Goal: Transaction & Acquisition: Purchase product/service

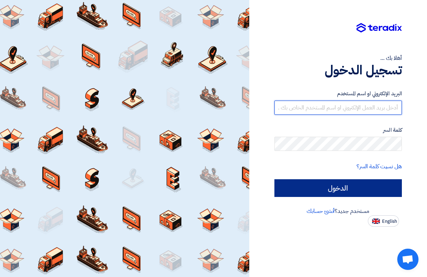
type input "[EMAIL_ADDRESS][DOMAIN_NAME]"
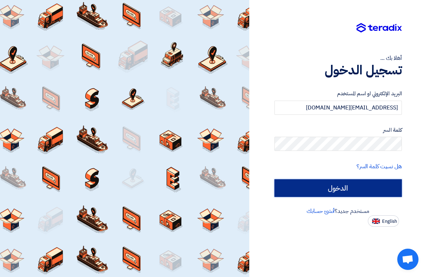
click at [347, 188] on input "الدخول" at bounding box center [338, 188] width 128 height 18
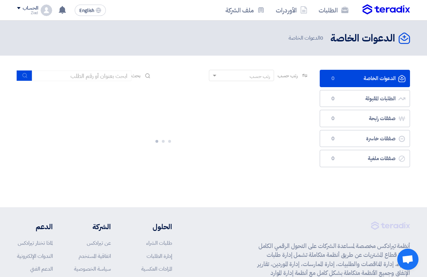
click at [332, 193] on section "الدعوات الخاصة الدعوات الخاصة 0 الطلبات المقبولة الطلبات المقبولة 0 صفقات رابحة…" at bounding box center [213, 131] width 427 height 151
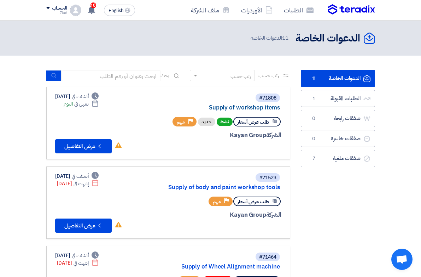
click at [224, 104] on link "Supply of workshop items" at bounding box center [210, 107] width 142 height 6
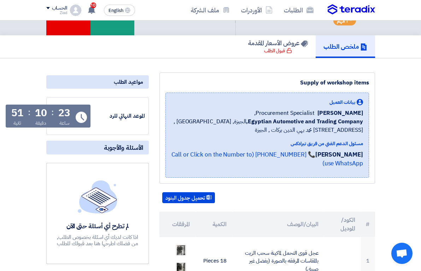
scroll to position [27, 0]
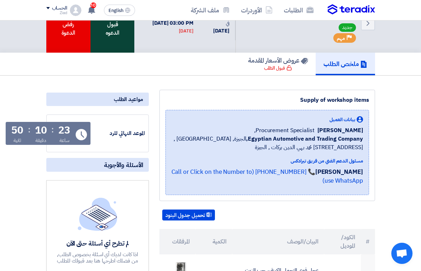
click at [117, 34] on div "قبول الدعوه" at bounding box center [113, 23] width 44 height 59
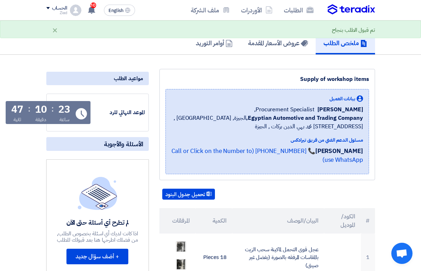
scroll to position [142, 0]
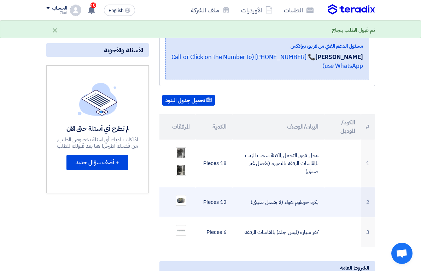
click at [262, 188] on td "بكرة خرطوم هواء (لا يفضل صينى)" at bounding box center [279, 203] width 92 height 30
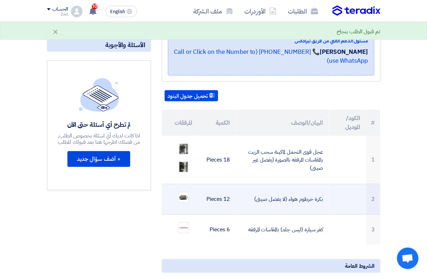
scroll to position [150, 0]
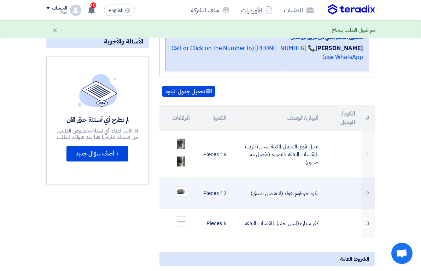
click at [306, 179] on td "بكرة خرطوم هواء (لا يفضل صينى)" at bounding box center [279, 194] width 92 height 30
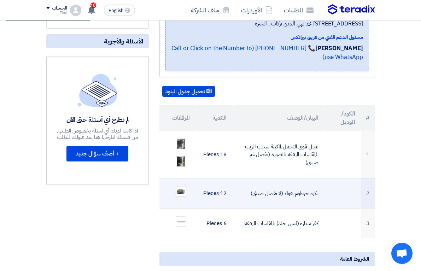
click at [292, 179] on td "بكرة خرطوم هواء (لا يفضل صينى)" at bounding box center [279, 194] width 92 height 30
click at [177, 189] on img at bounding box center [181, 192] width 10 height 6
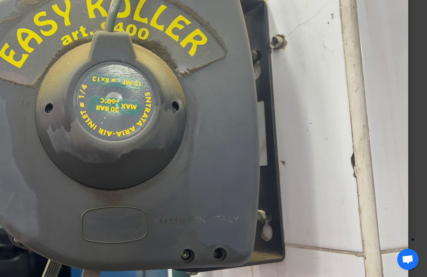
scroll to position [0, 0]
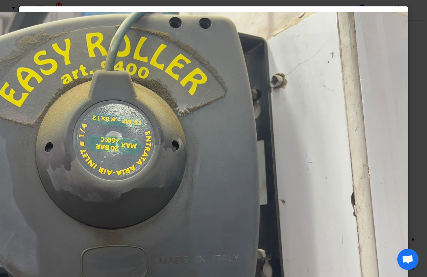
click at [295, 179] on img at bounding box center [125, 171] width 566 height 318
click at [370, 160] on img at bounding box center [125, 171] width 566 height 318
click at [371, 159] on img at bounding box center [125, 171] width 566 height 318
click at [202, 122] on img at bounding box center [125, 171] width 566 height 318
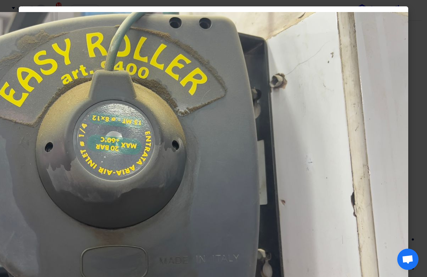
click at [204, 147] on img at bounding box center [125, 171] width 566 height 318
click at [394, 125] on img at bounding box center [125, 171] width 566 height 318
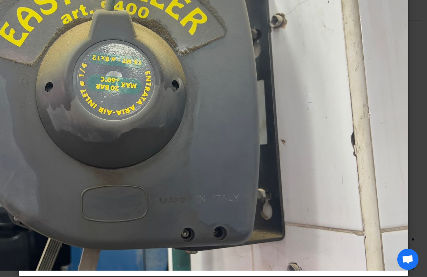
scroll to position [65, 0]
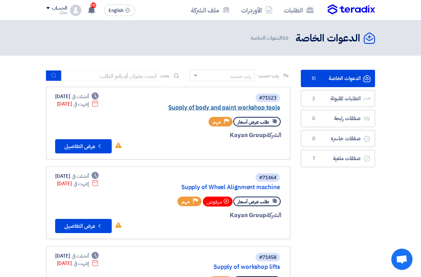
click at [211, 104] on link "Supply of body and paint workshop tools" at bounding box center [210, 107] width 142 height 6
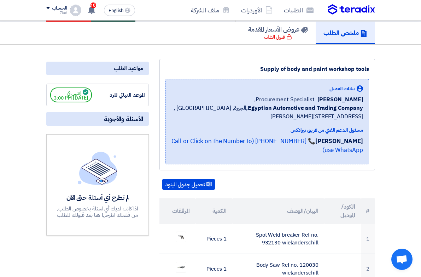
scroll to position [35, 0]
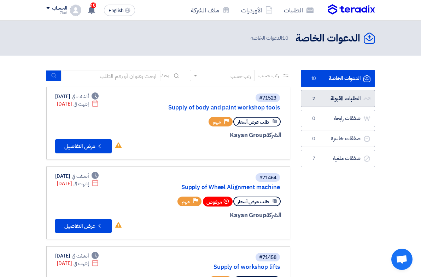
click at [374, 95] on link "الطلبات المقبولة الطلبات المقبولة 2" at bounding box center [338, 98] width 74 height 17
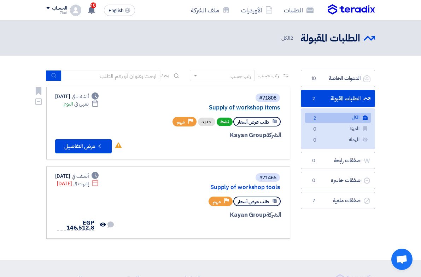
click at [241, 104] on link "Supply of workshop items" at bounding box center [210, 107] width 142 height 6
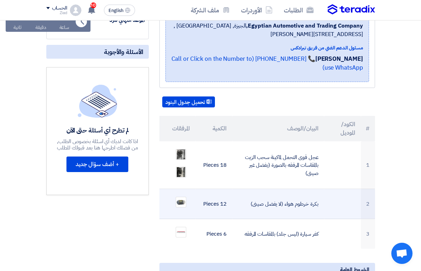
scroll to position [150, 0]
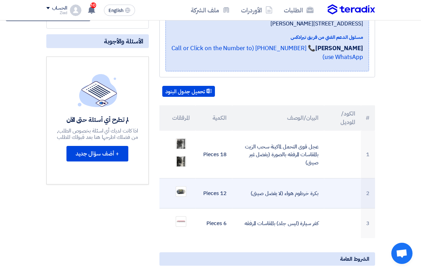
click at [361, 179] on td at bounding box center [343, 194] width 37 height 30
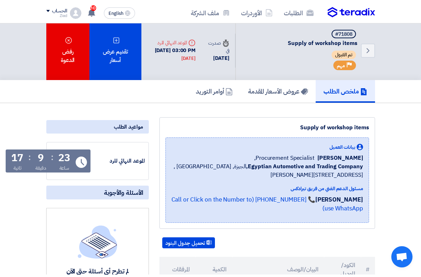
scroll to position [0, 0]
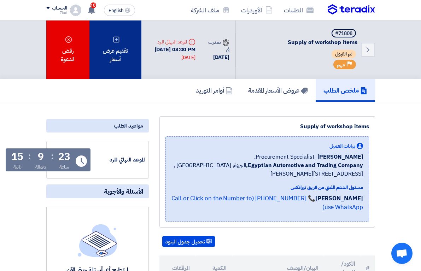
click at [121, 36] on div "تقديم عرض أسعار" at bounding box center [116, 50] width 52 height 59
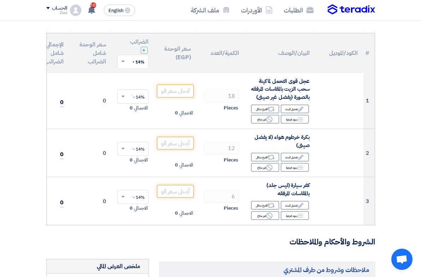
scroll to position [97, 0]
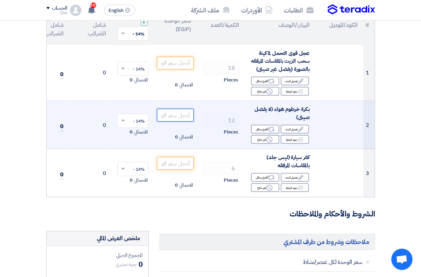
click at [193, 115] on input "number" at bounding box center [175, 115] width 37 height 13
click at [112, 139] on td "17,784" at bounding box center [90, 125] width 42 height 48
click at [194, 115] on input "15600" at bounding box center [175, 115] width 37 height 13
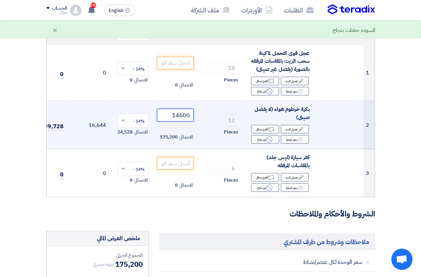
type input "14600"
click at [108, 142] on td "16,644" at bounding box center [90, 125] width 42 height 48
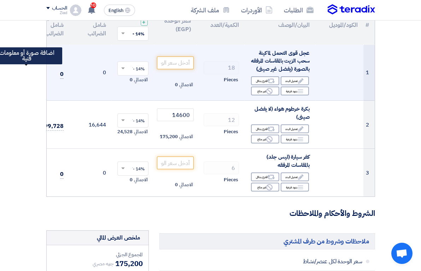
click at [21, 74] on label at bounding box center [19, 73] width 14 height 14
click at [0, 0] on input "file" at bounding box center [0, 0] width 0 height 0
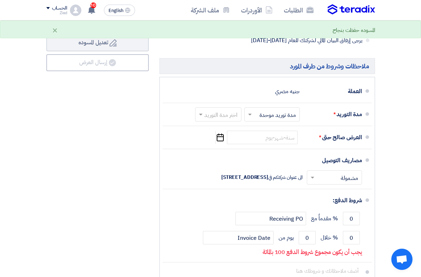
scroll to position [442, 0]
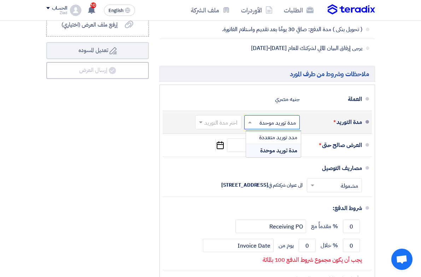
click at [254, 121] on span at bounding box center [249, 122] width 9 height 7
click at [293, 148] on span "مدة توريد موحدة" at bounding box center [278, 150] width 37 height 8
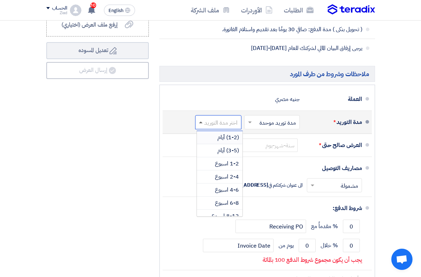
click at [203, 122] on span at bounding box center [201, 122] width 4 height 2
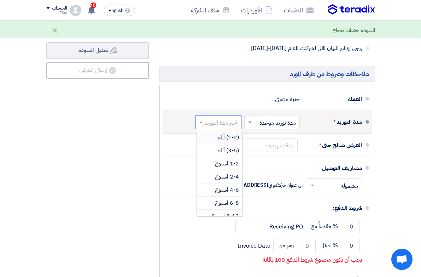
click at [243, 134] on div "(1-2) أيام" at bounding box center [220, 137] width 46 height 13
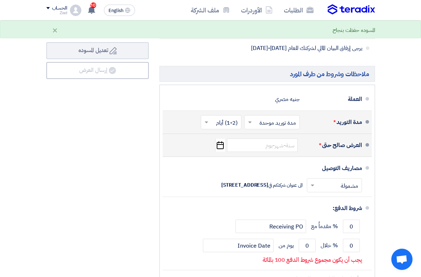
click at [225, 146] on icon "Pick a date" at bounding box center [221, 145] width 10 height 13
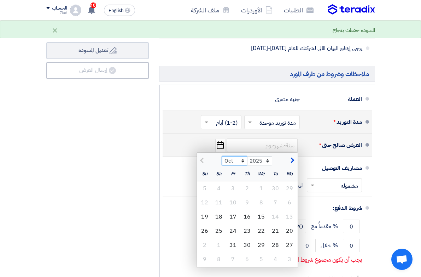
click at [247, 161] on select "Oct Nov Dec" at bounding box center [234, 160] width 25 height 9
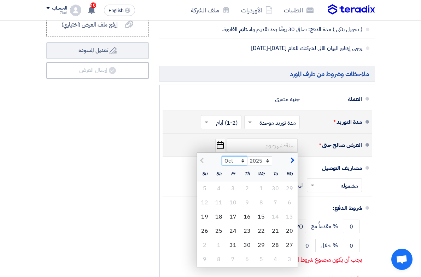
select select "11"
click at [247, 156] on select "Oct Nov Dec" at bounding box center [234, 160] width 25 height 9
click at [226, 216] on div "15" at bounding box center [219, 217] width 14 height 14
type input "[DATE]"
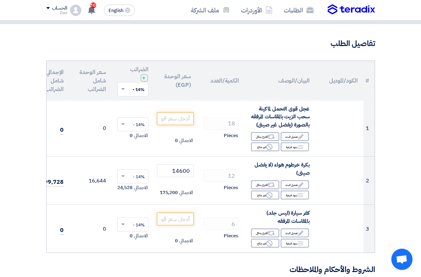
scroll to position [44, 0]
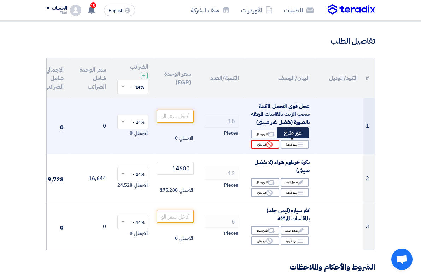
click at [273, 144] on use at bounding box center [269, 144] width 6 height 6
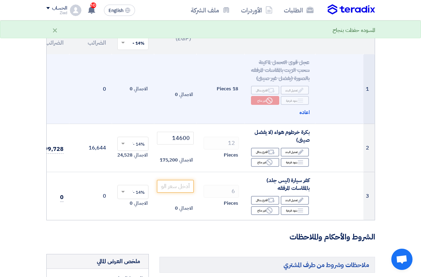
scroll to position [97, 0]
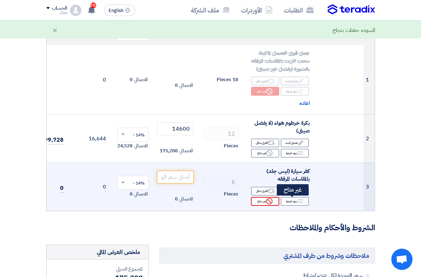
click at [273, 202] on icon "Reject" at bounding box center [269, 201] width 6 height 6
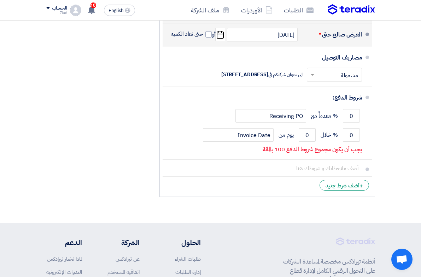
scroll to position [575, 0]
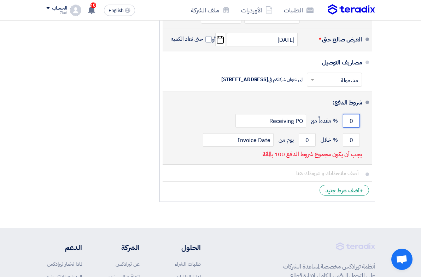
click at [360, 121] on input "0" at bounding box center [351, 120] width 17 height 13
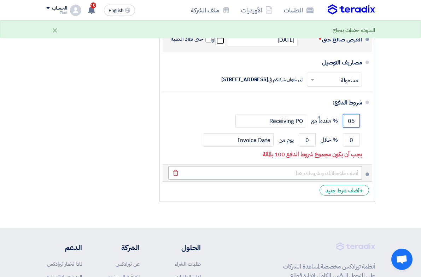
type input "0"
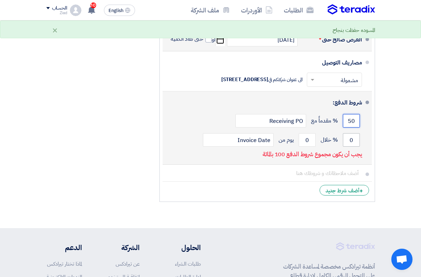
type input "50"
click at [360, 143] on input "0" at bounding box center [351, 139] width 17 height 13
type input "050"
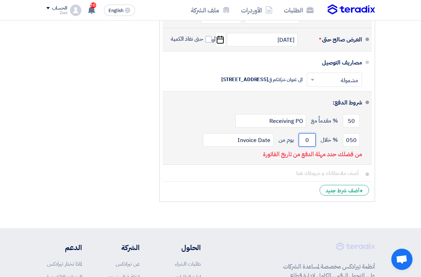
drag, startPoint x: 338, startPoint y: 138, endPoint x: 347, endPoint y: 138, distance: 8.8
click at [316, 138] on input "0" at bounding box center [307, 139] width 17 height 13
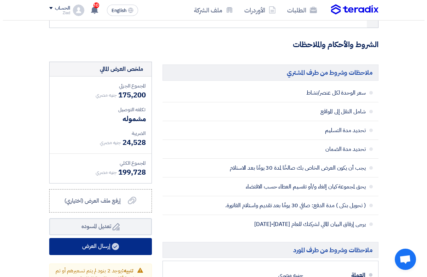
scroll to position [318, 0]
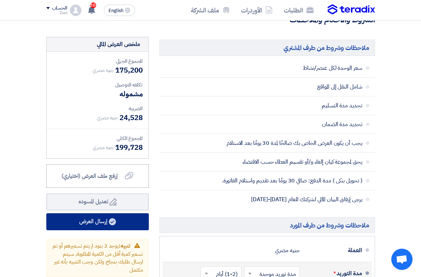
type input "30"
click at [79, 218] on button "إرسال العرض" at bounding box center [97, 221] width 103 height 17
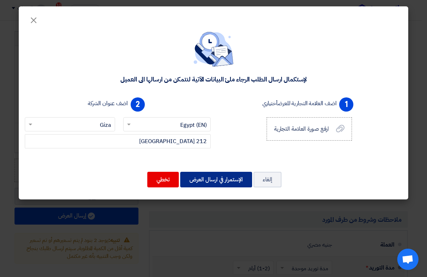
click at [218, 178] on button "الإستمرار في ارسال العرض" at bounding box center [216, 180] width 72 height 16
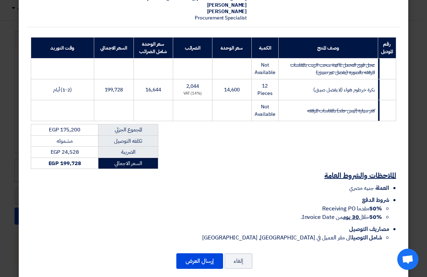
scroll to position [86, 0]
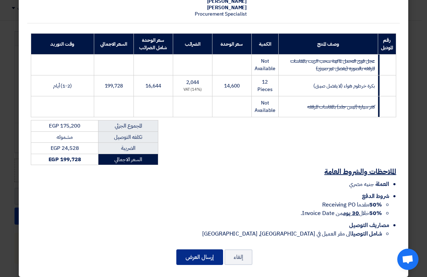
click at [208, 249] on button "إرسال العرض" at bounding box center [199, 257] width 47 height 16
